Goal: Information Seeking & Learning: Learn about a topic

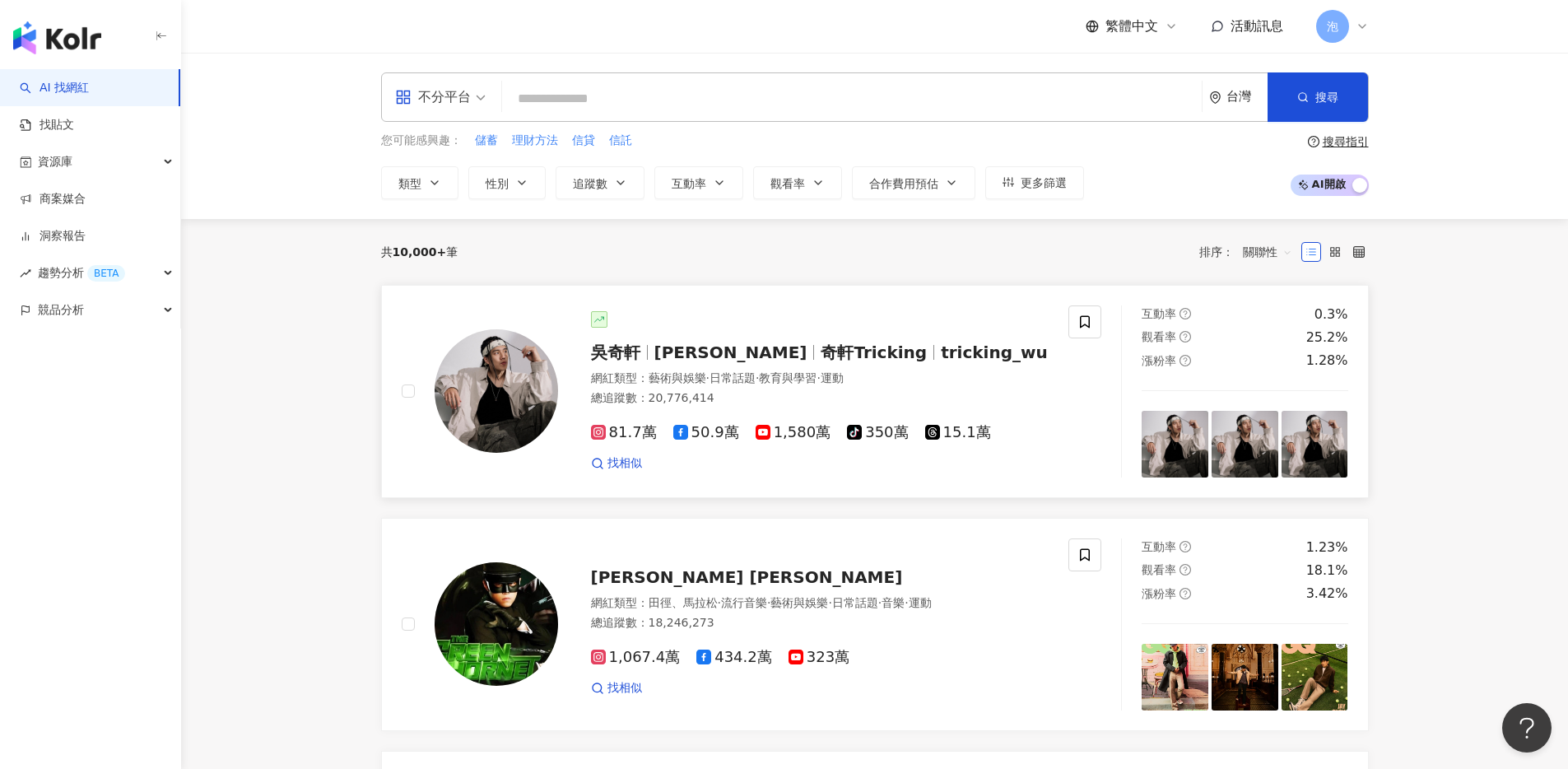
click at [694, 351] on span "Wu Hsuan" at bounding box center [730, 352] width 153 height 20
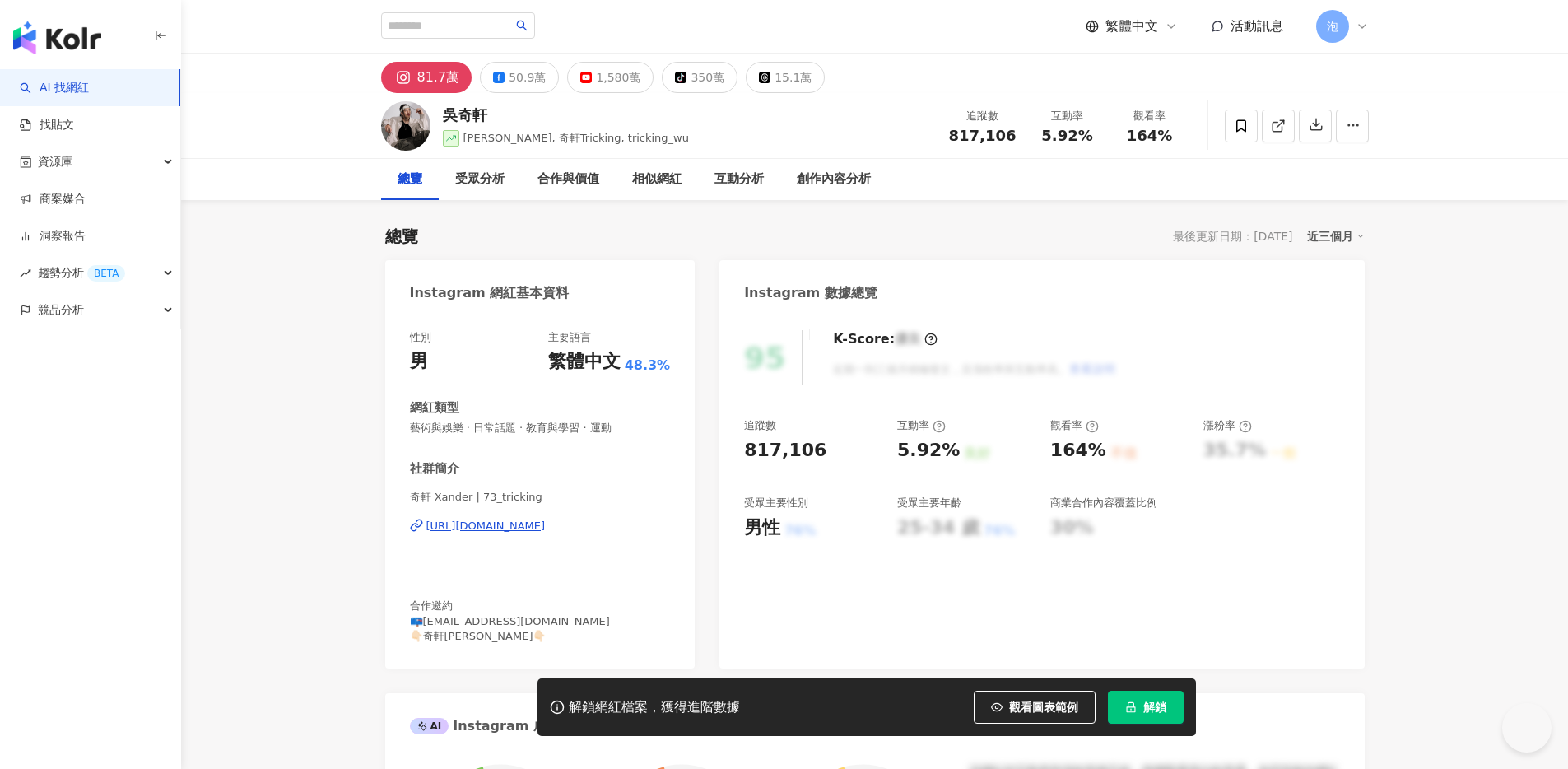
click at [1158, 705] on span "解鎖" at bounding box center [1155, 707] width 23 height 14
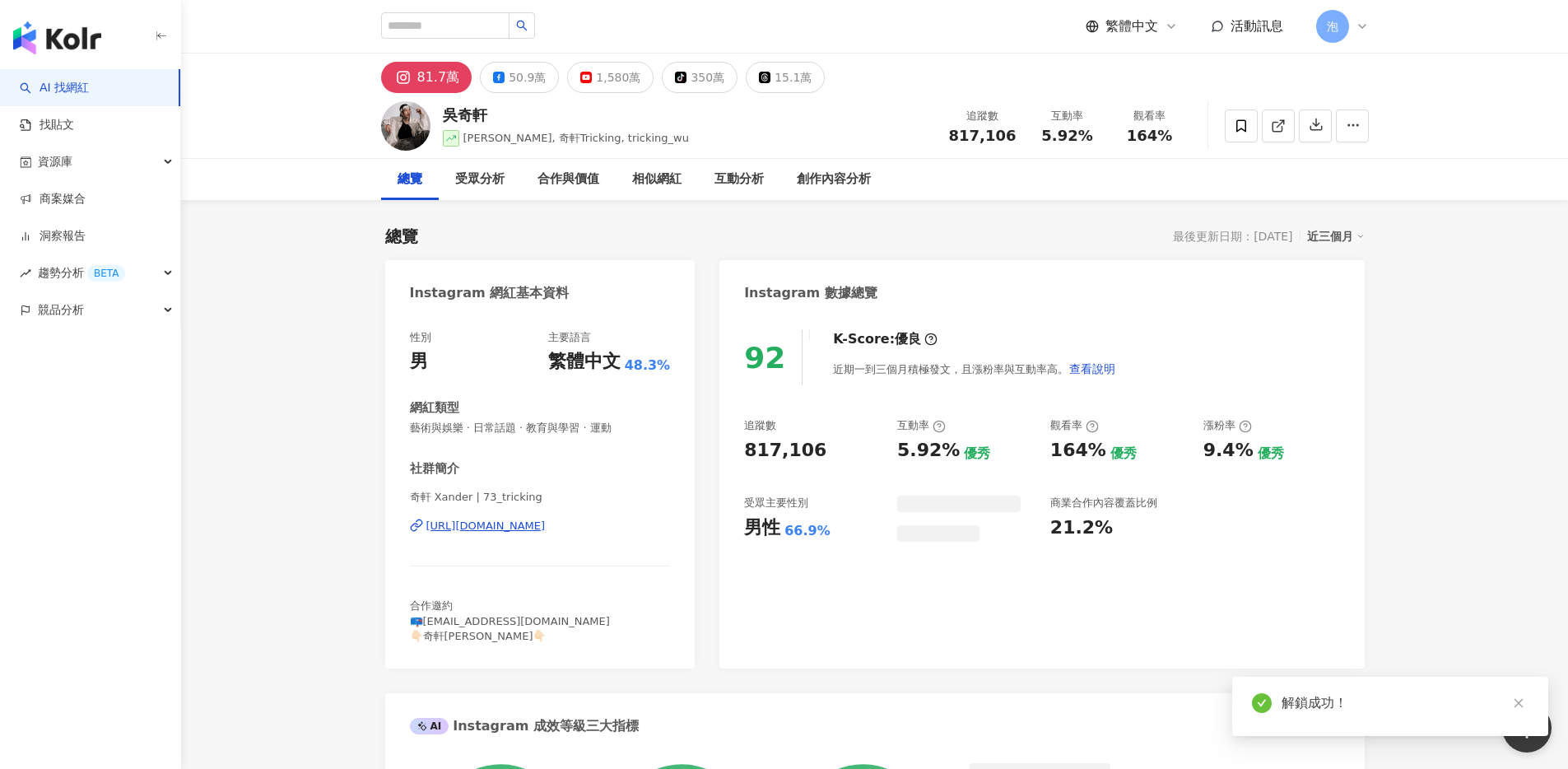
click at [1523, 707] on icon "close" at bounding box center [1518, 703] width 12 height 12
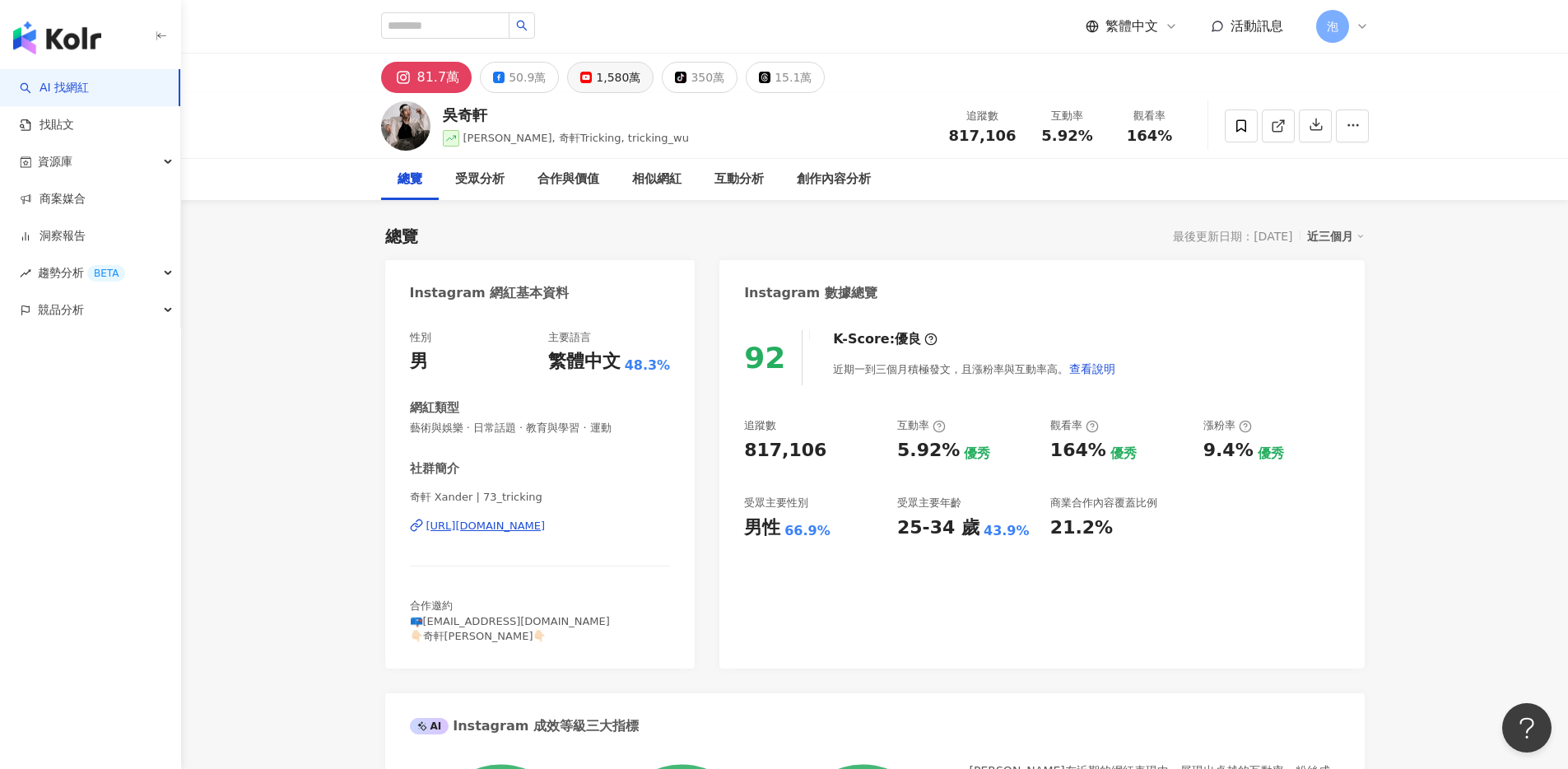
click at [596, 85] on div "1,580萬" at bounding box center [618, 77] width 44 height 23
click at [602, 81] on div "1,580萬" at bounding box center [618, 77] width 44 height 23
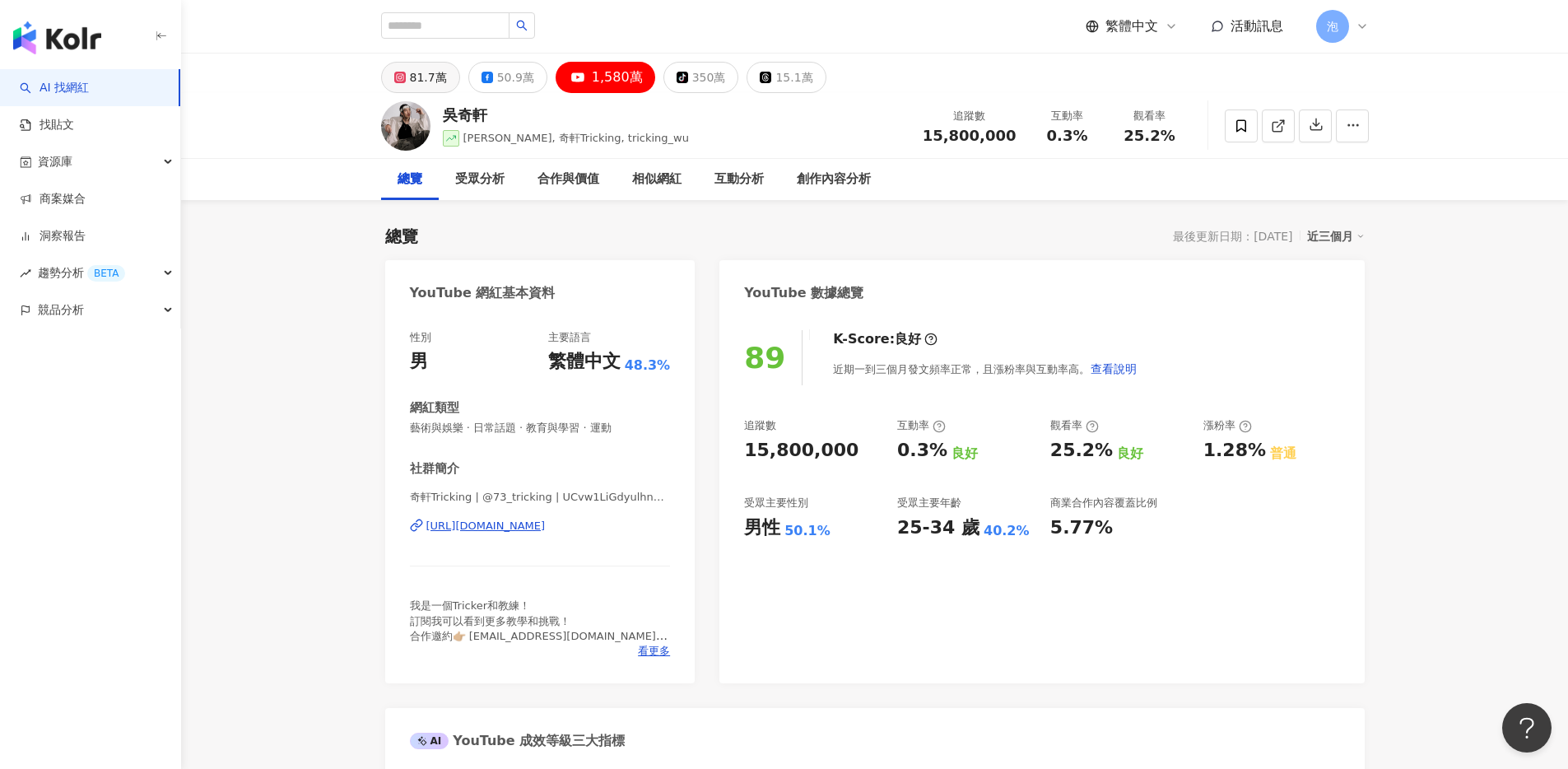
click at [424, 89] on button "81.7萬" at bounding box center [420, 77] width 79 height 32
